Goal: Check status

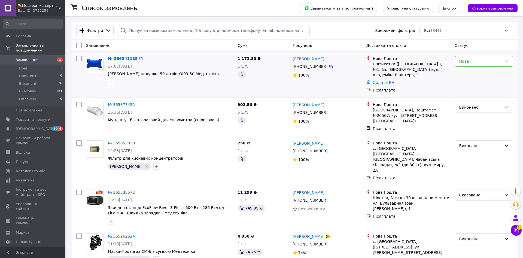
click at [107, 74] on div "№ 366341135 17:07[DATE] Киснева подушка 50 літрів Y003-50 Медтехніка" at bounding box center [171, 71] width 130 height 34
drag, startPoint x: 105, startPoint y: 75, endPoint x: 152, endPoint y: 71, distance: 46.7
click at [152, 71] on div "№ 366341135 17:07[DATE] Киснева подушка 50 літрів Y003-50 Медтехніка" at bounding box center [160, 71] width 152 height 34
click at [158, 81] on div at bounding box center [171, 82] width 128 height 9
drag, startPoint x: 107, startPoint y: 74, endPoint x: 169, endPoint y: 74, distance: 62.4
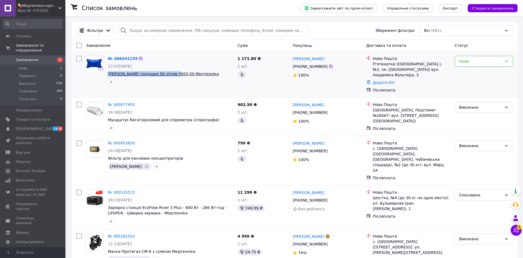
click at [169, 74] on div "№ 366341135 17:07[DATE] Киснева подушка 50 літрів Y003-50 Медтехніка" at bounding box center [171, 71] width 130 height 34
copy span "Киснева подушка 50 літрів Y003-50"
click at [494, 65] on div "Нове" at bounding box center [484, 61] width 59 height 11
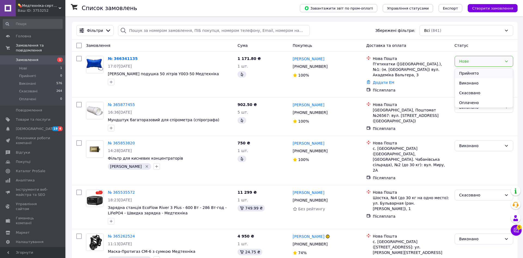
click at [487, 73] on li "Прийнято" at bounding box center [484, 73] width 58 height 10
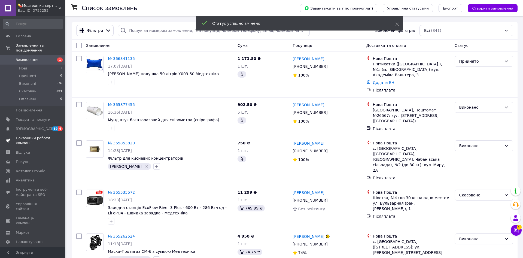
click at [34, 136] on span "Показники роботи компанії" at bounding box center [33, 141] width 35 height 10
